Goal: Download file/media

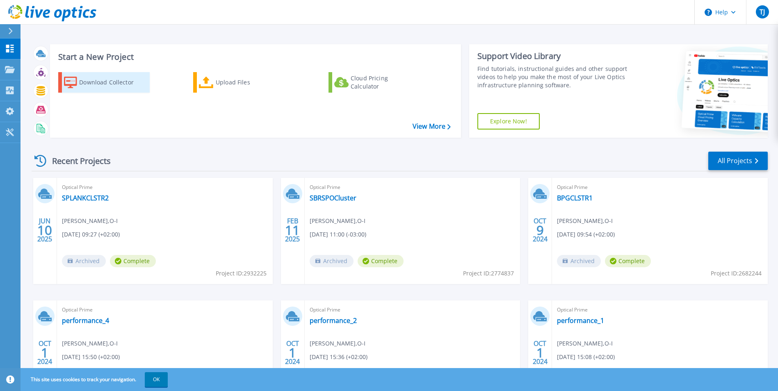
click at [108, 80] on div "Download Collector" at bounding box center [112, 82] width 66 height 16
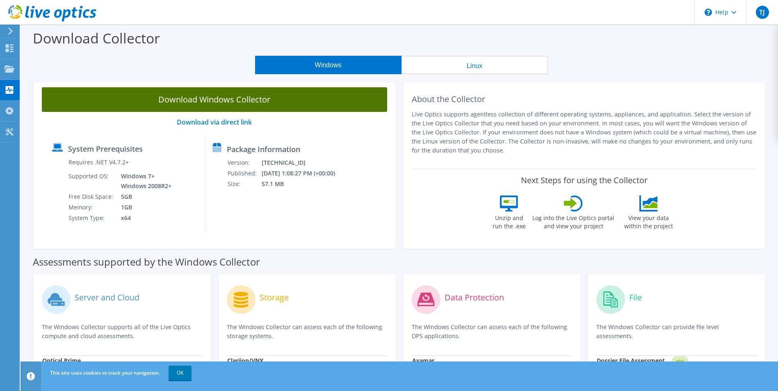
click at [212, 99] on link "Download Windows Collector" at bounding box center [214, 99] width 345 height 25
